Goal: Information Seeking & Learning: Learn about a topic

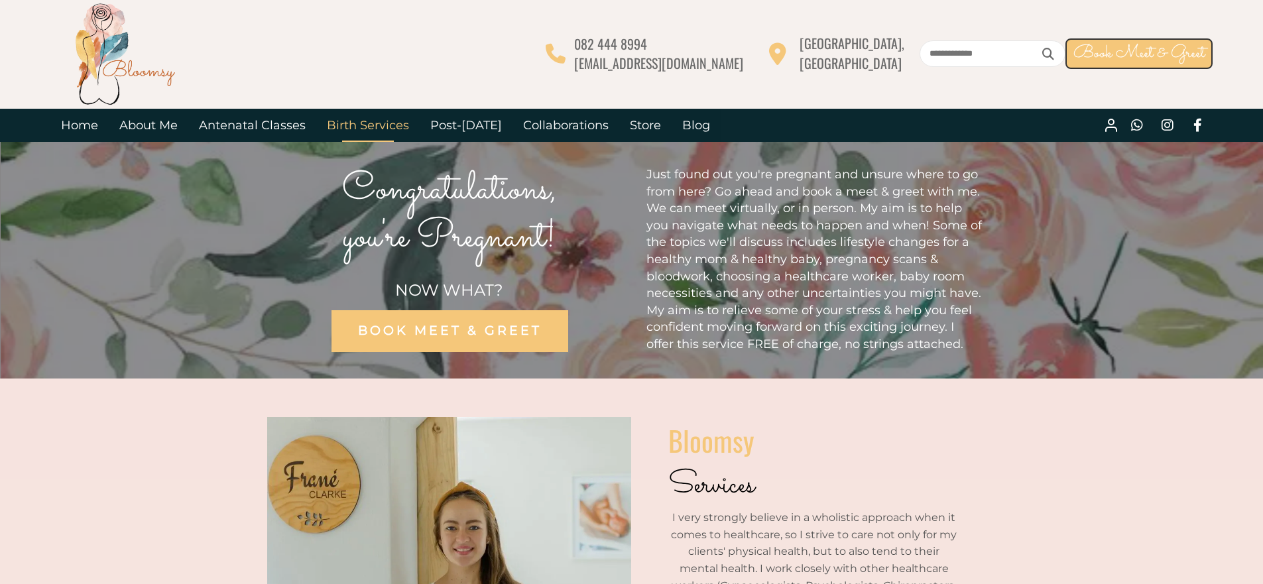
click at [379, 127] on link "Birth Services" at bounding box center [367, 125] width 103 height 33
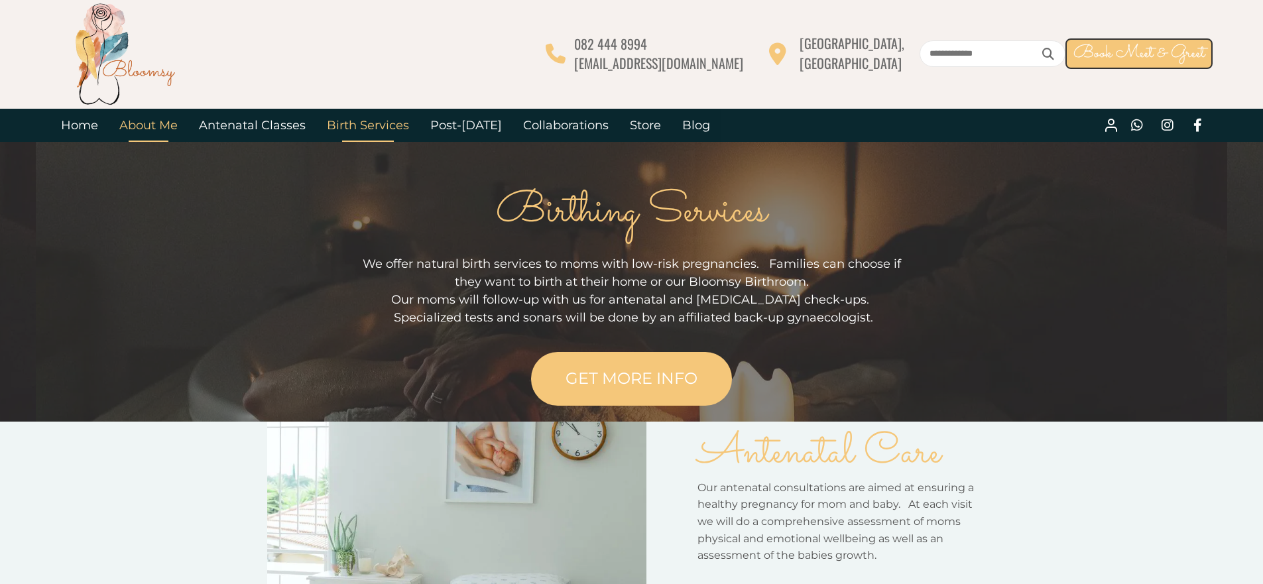
click at [158, 132] on link "About Me" at bounding box center [149, 125] width 80 height 33
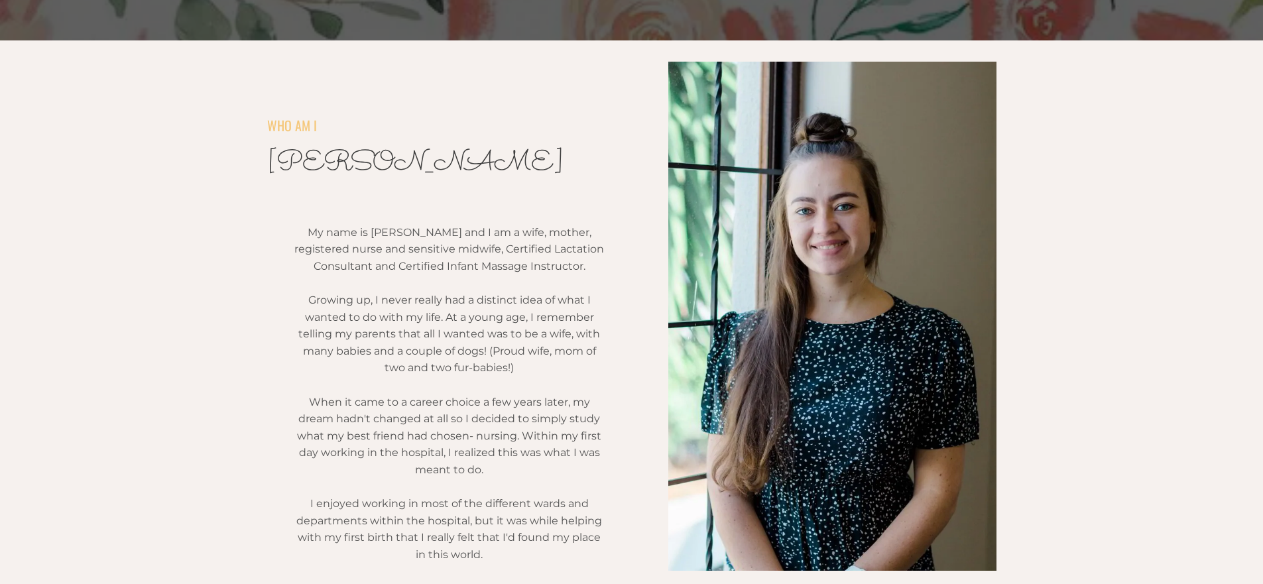
scroll to position [271, 0]
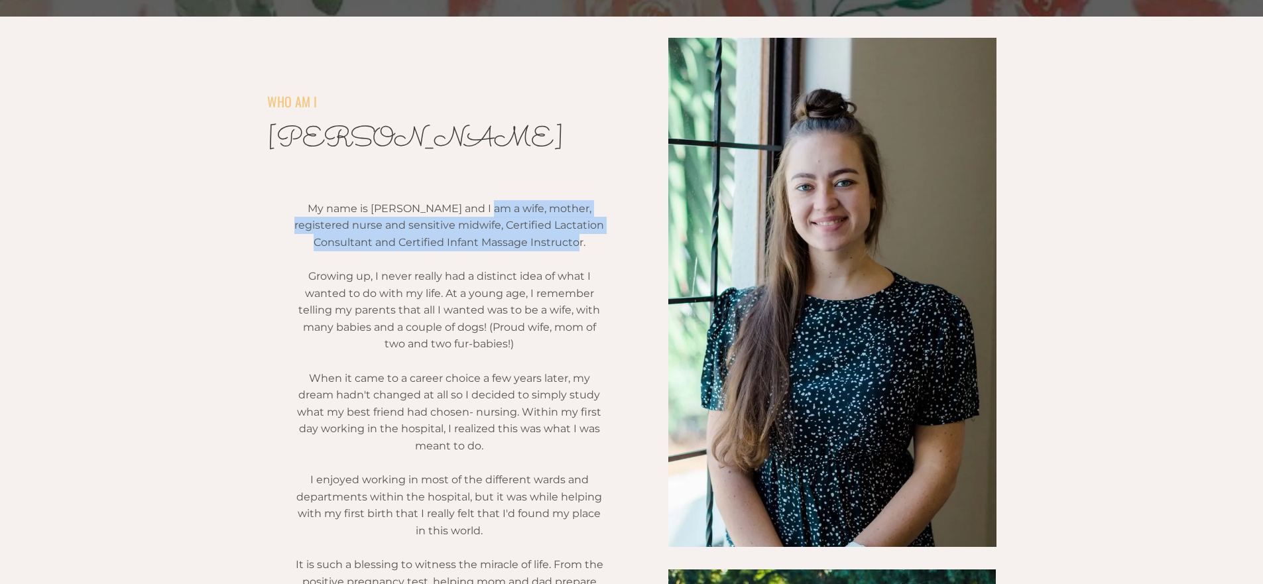
drag, startPoint x: 484, startPoint y: 208, endPoint x: 585, endPoint y: 245, distance: 108.0
click at [584, 245] on span "My name is Frané Clarke and I am a wife, mother, registered nurse and sensitive…" at bounding box center [449, 225] width 310 height 46
click at [595, 247] on p "My name is Frané Clarke and I am a wife, mother, registered nurse and sensitive…" at bounding box center [449, 225] width 310 height 51
drag, startPoint x: 560, startPoint y: 244, endPoint x: 480, endPoint y: 229, distance: 81.7
click at [480, 229] on p "My name is Frané Clarke and I am a wife, mother, registered nurse and sensitive…" at bounding box center [449, 225] width 310 height 51
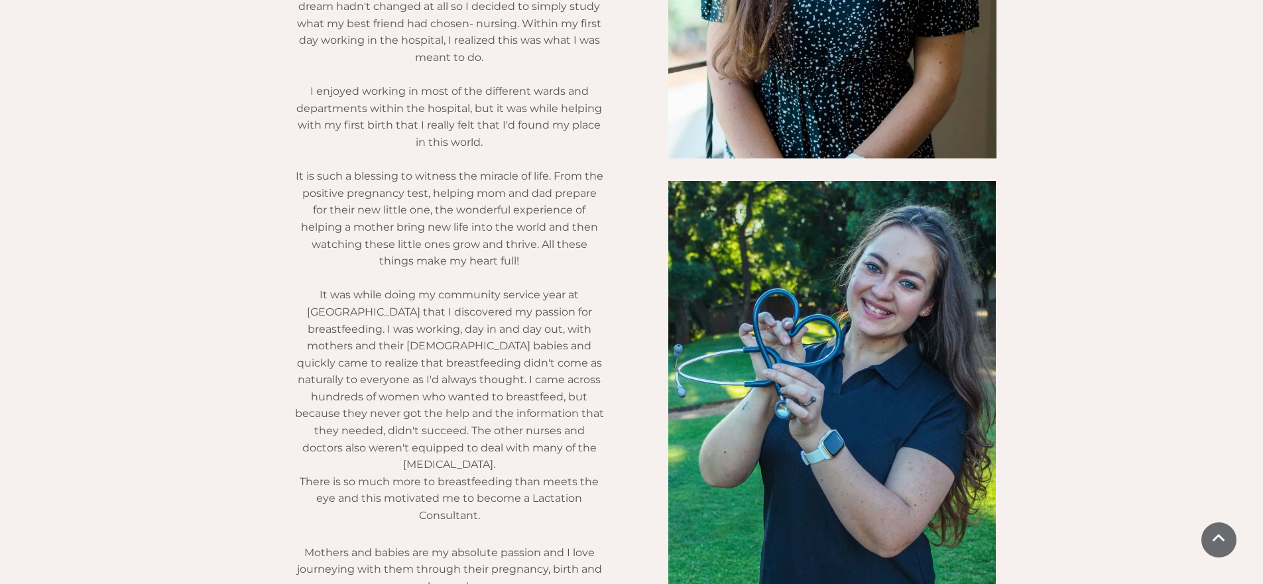
scroll to position [660, 0]
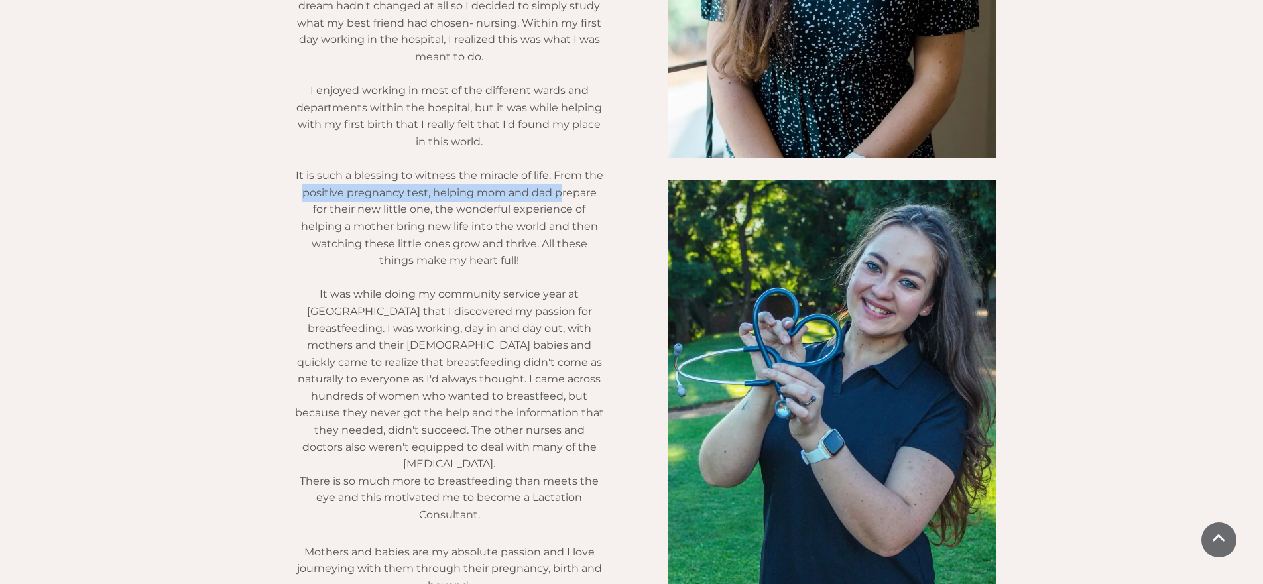
drag, startPoint x: 300, startPoint y: 193, endPoint x: 536, endPoint y: 192, distance: 236.1
click at [562, 195] on p "It is such a blessing to witness the miracle of life. From the positive pregnan…" at bounding box center [449, 218] width 310 height 102
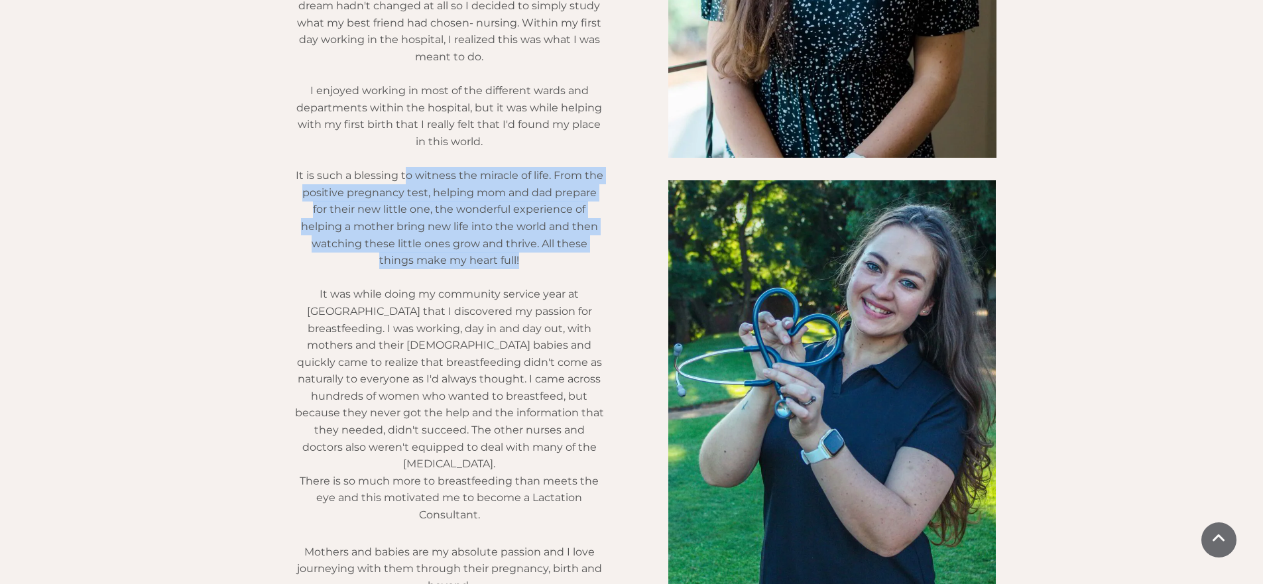
drag, startPoint x: 405, startPoint y: 176, endPoint x: 546, endPoint y: 259, distance: 163.8
click at [546, 259] on p "It is such a blessing to witness the miracle of life. From the positive pregnan…" at bounding box center [449, 218] width 310 height 102
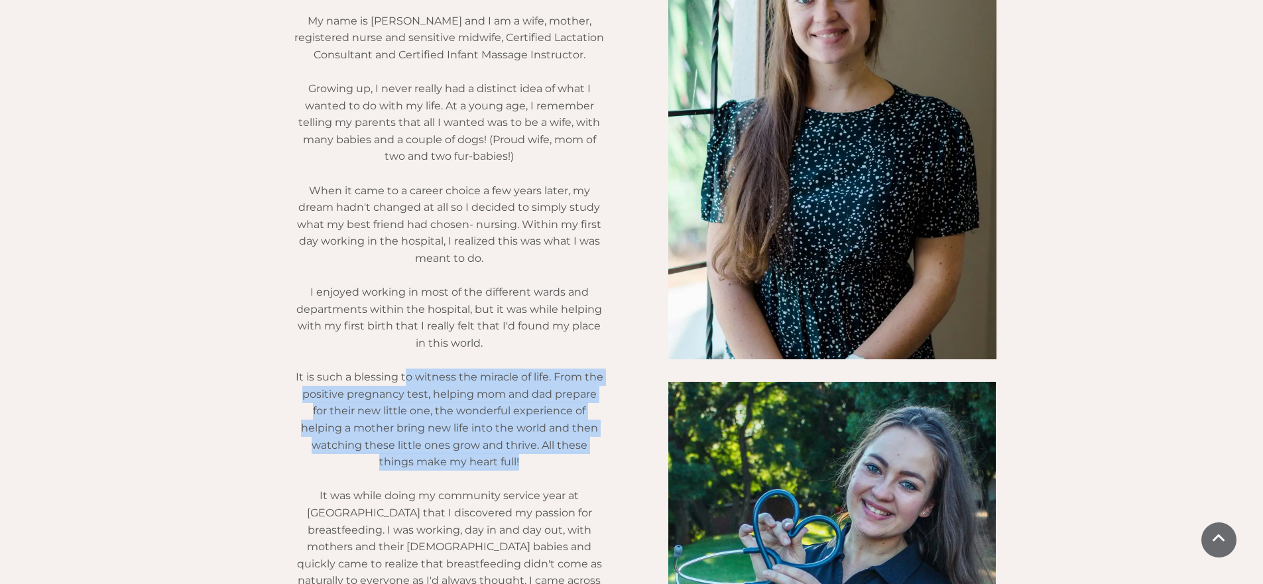
scroll to position [456, 0]
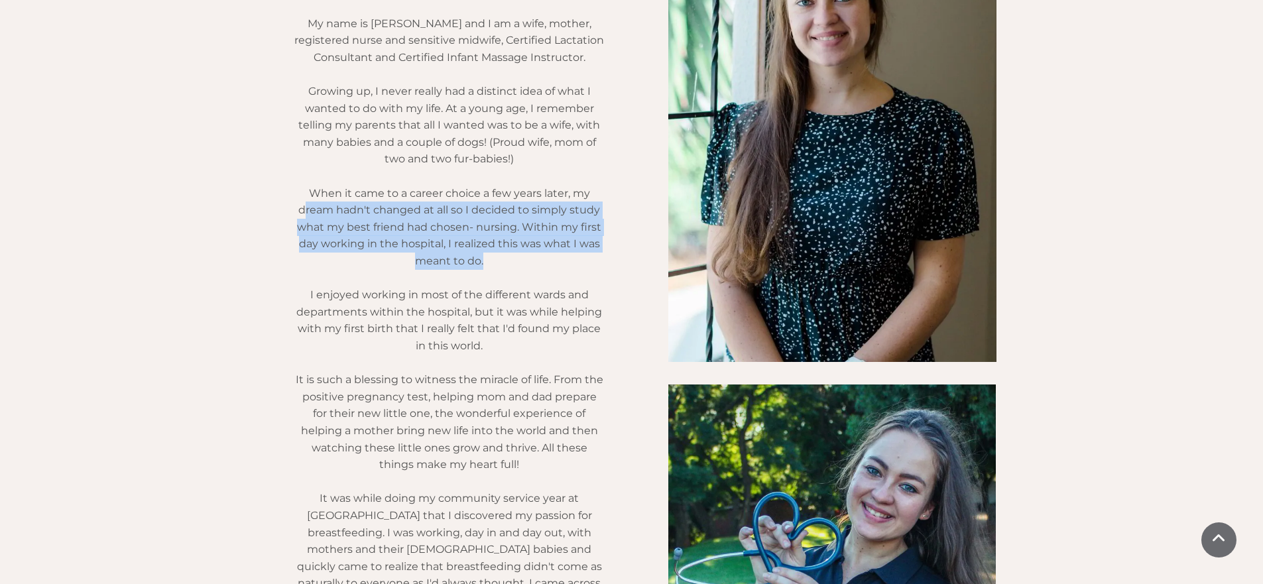
drag, startPoint x: 308, startPoint y: 204, endPoint x: 509, endPoint y: 255, distance: 207.9
click at [509, 255] on p "When it came to a career choice a few years later, my dream hadn't changed at a…" at bounding box center [449, 227] width 310 height 85
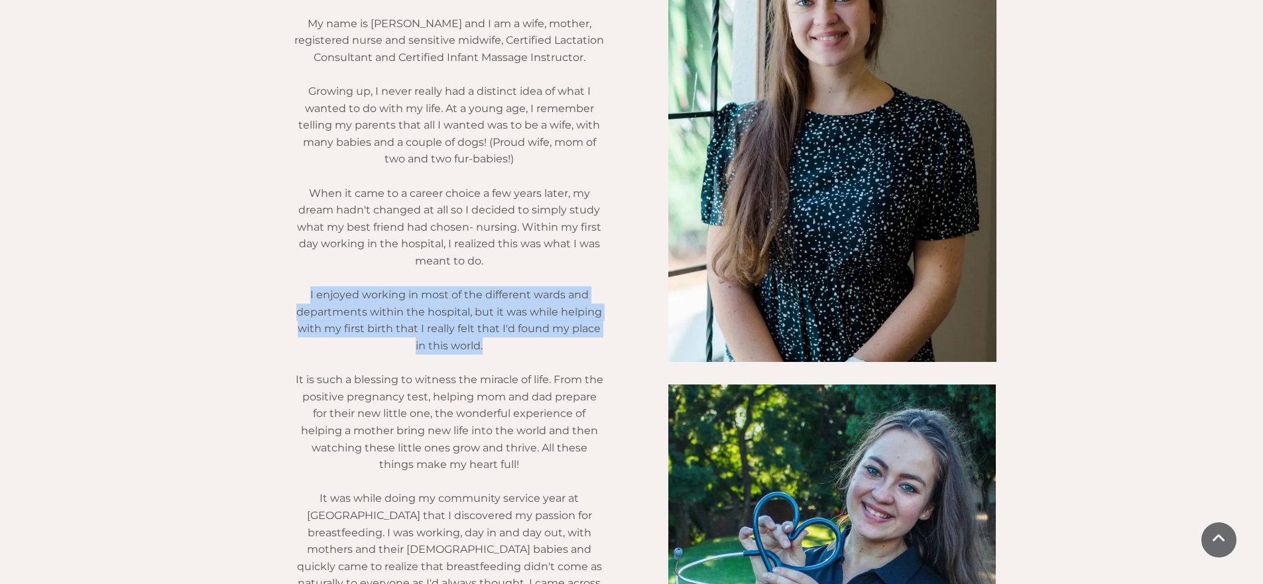
drag, startPoint x: 308, startPoint y: 290, endPoint x: 550, endPoint y: 358, distance: 251.9
click at [550, 358] on div "My name is Frané Clarke and I am a wife, mother, registered nurse and sensitive…" at bounding box center [449, 407] width 310 height 784
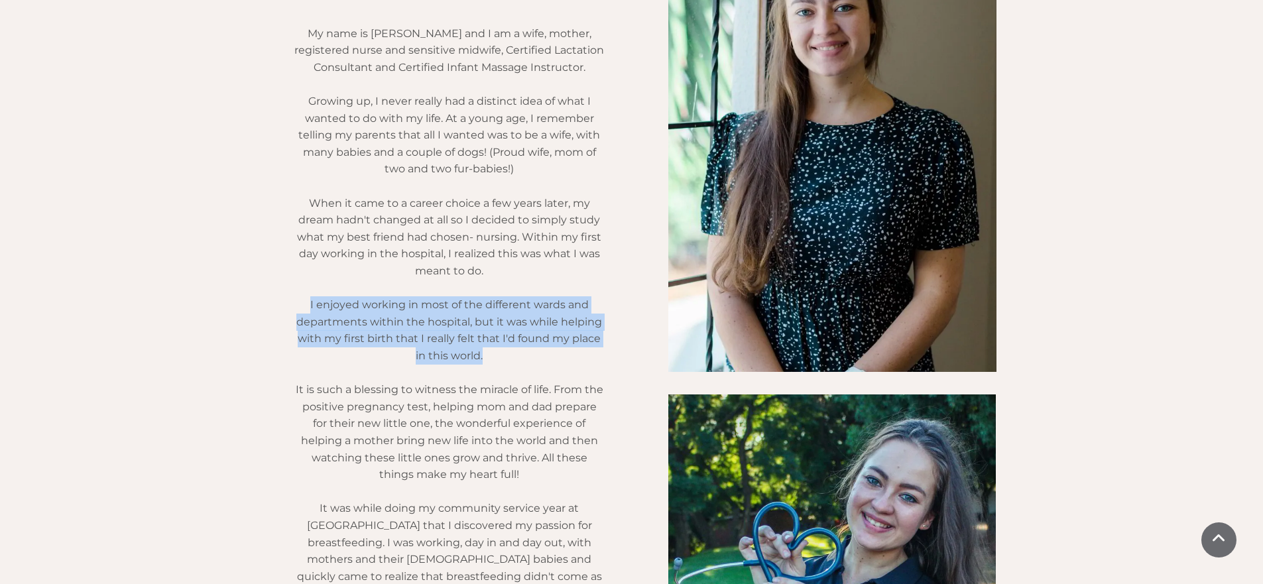
scroll to position [307, 0]
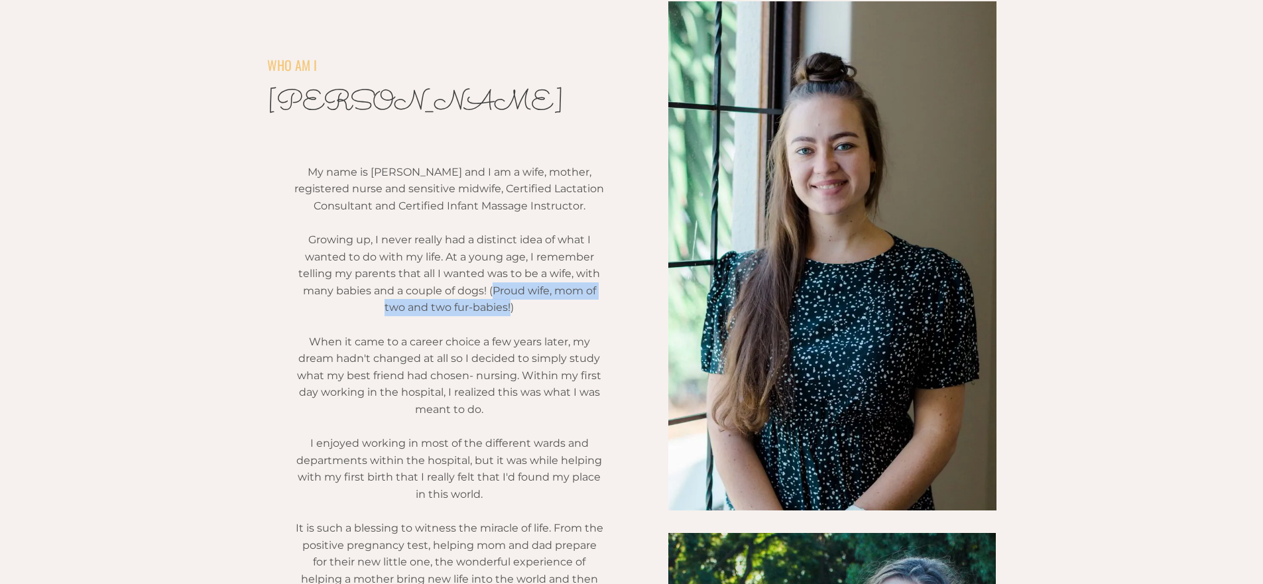
drag, startPoint x: 495, startPoint y: 292, endPoint x: 511, endPoint y: 312, distance: 26.0
click at [511, 312] on span "Growing up, I never really had a distinct idea of what I wanted to do with my l…" at bounding box center [449, 273] width 302 height 80
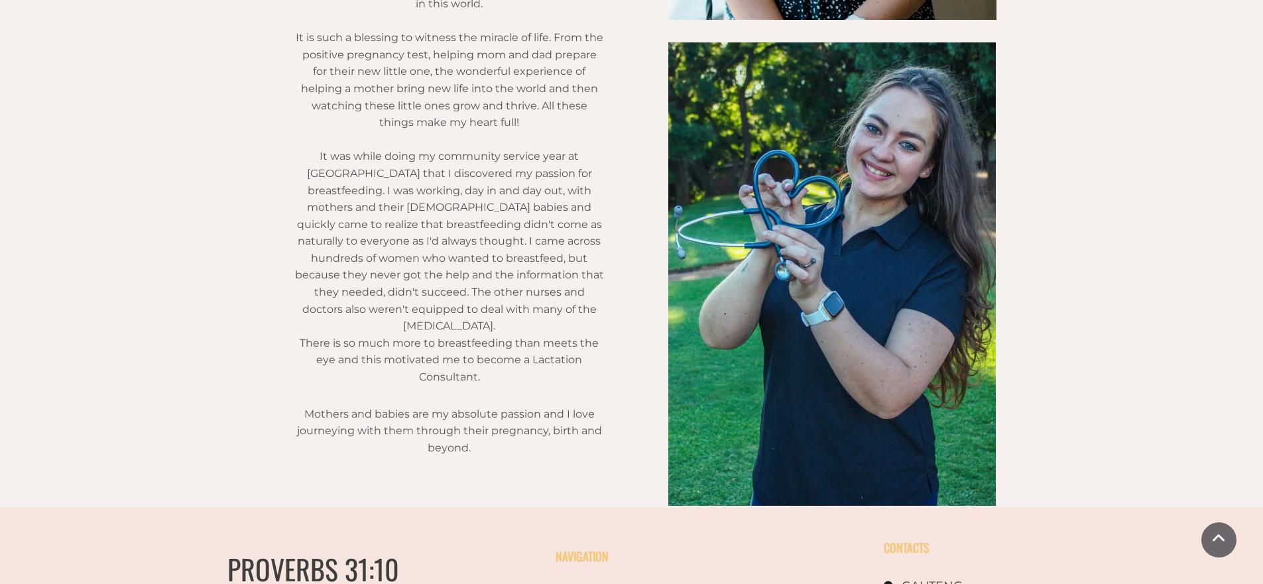
scroll to position [975, 0]
